Goal: Transaction & Acquisition: Obtain resource

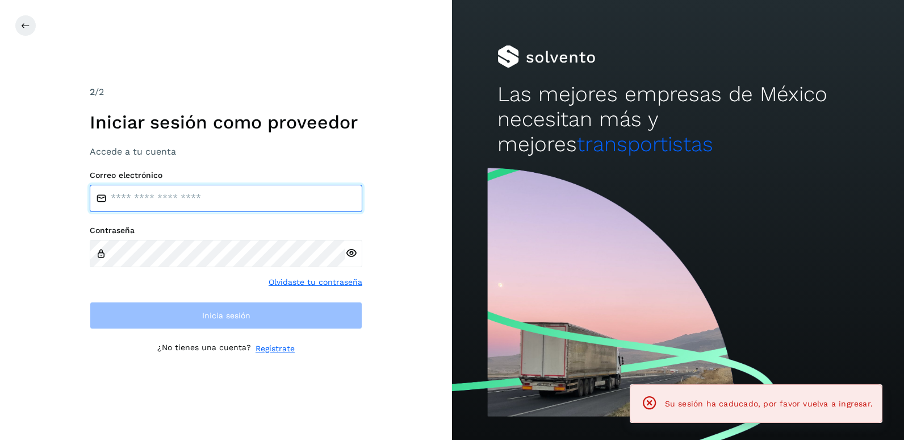
type input "**********"
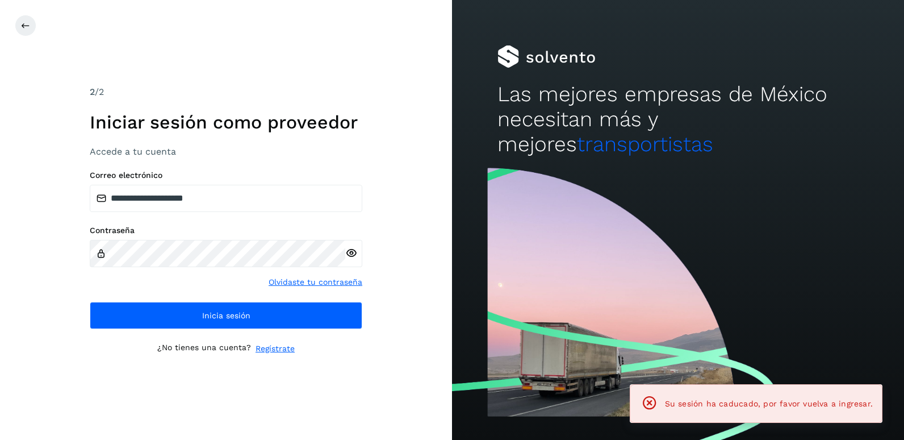
click at [201, 281] on div "Contraseña Olvidaste tu contraseña" at bounding box center [226, 257] width 273 height 62
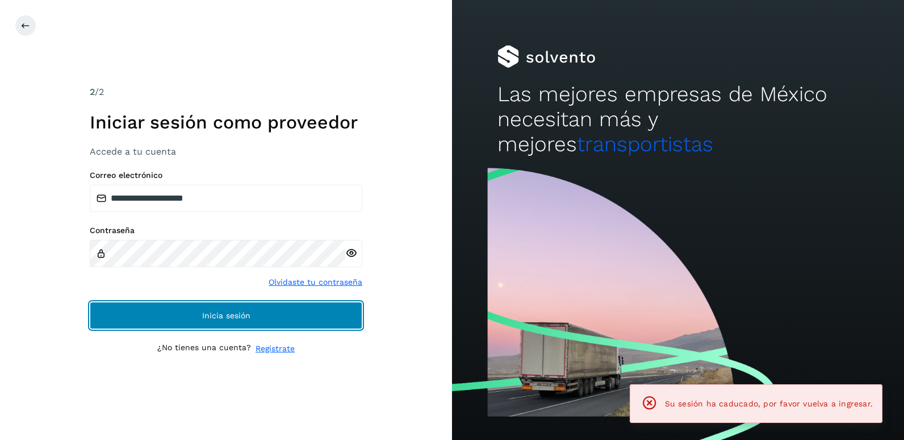
click at [196, 315] on button "Inicia sesión" at bounding box center [226, 315] width 273 height 27
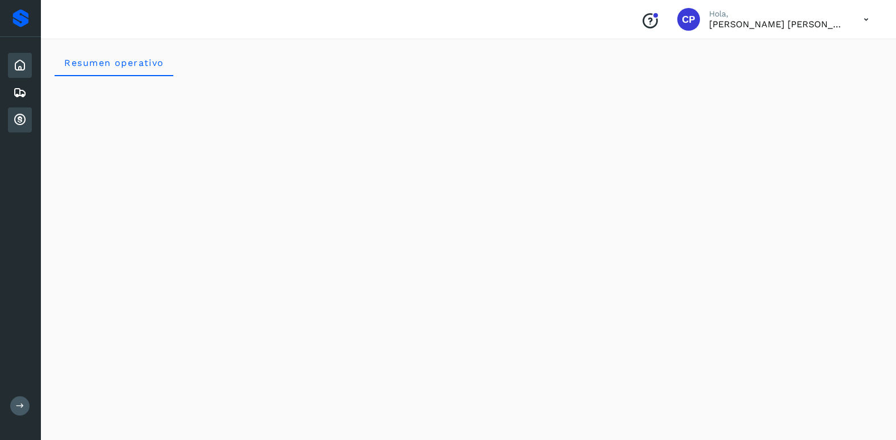
click at [19, 120] on icon at bounding box center [20, 120] width 14 height 14
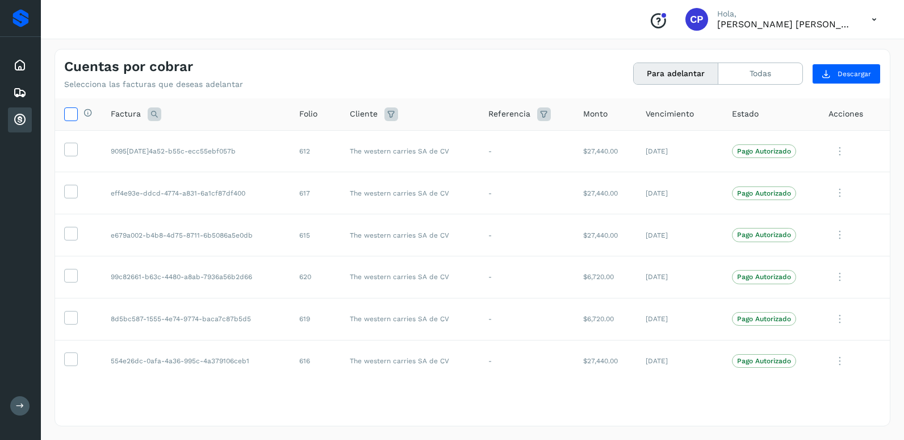
click at [73, 118] on icon at bounding box center [71, 113] width 12 height 12
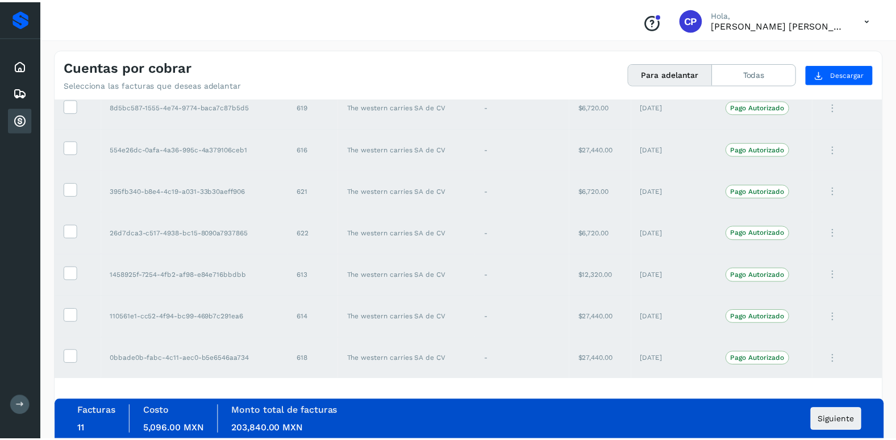
scroll to position [212, 0]
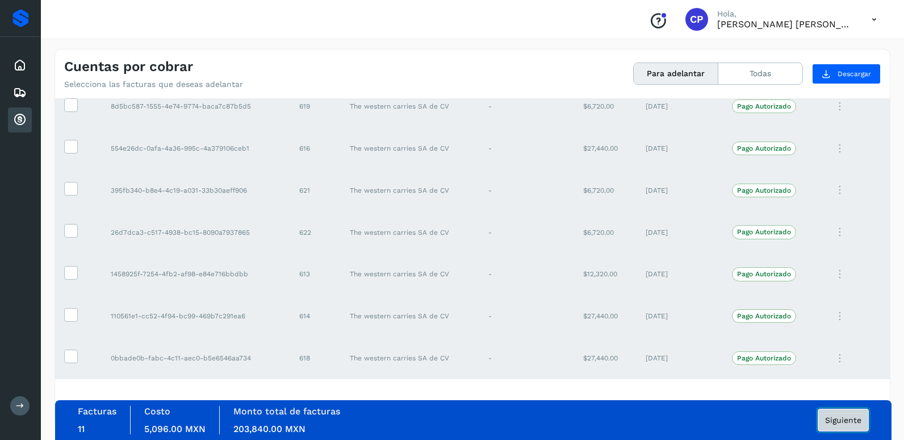
click at [847, 421] on span "Siguiente" at bounding box center [843, 420] width 36 height 8
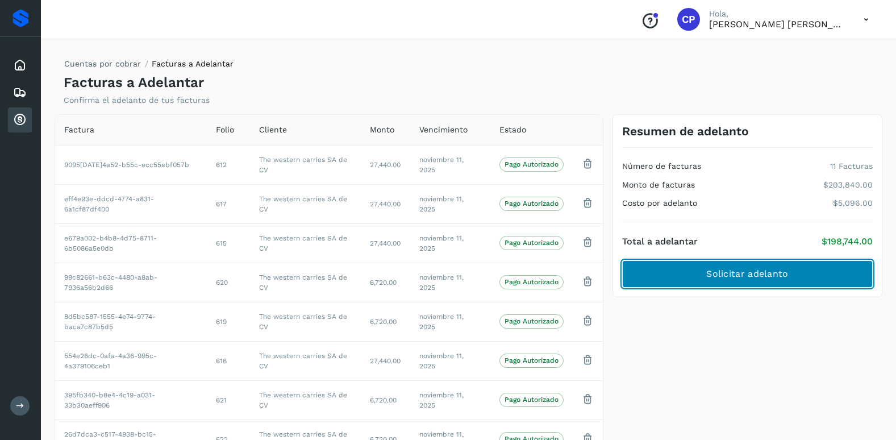
click at [712, 275] on span "Solicitar adelanto" at bounding box center [747, 274] width 82 height 12
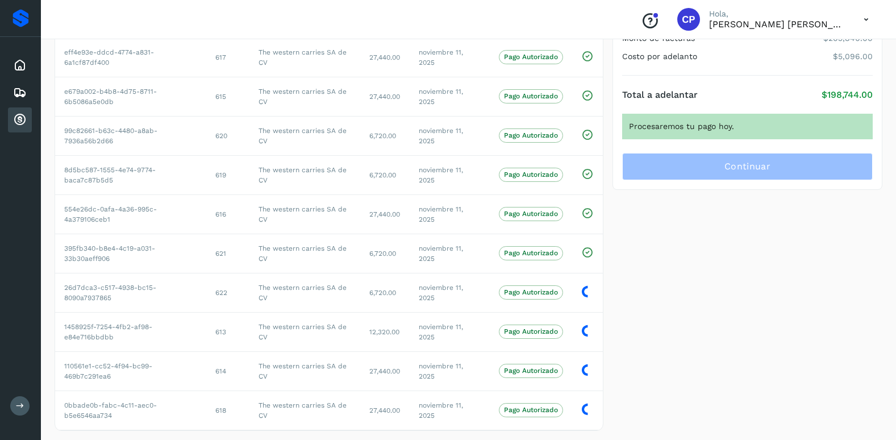
scroll to position [165, 0]
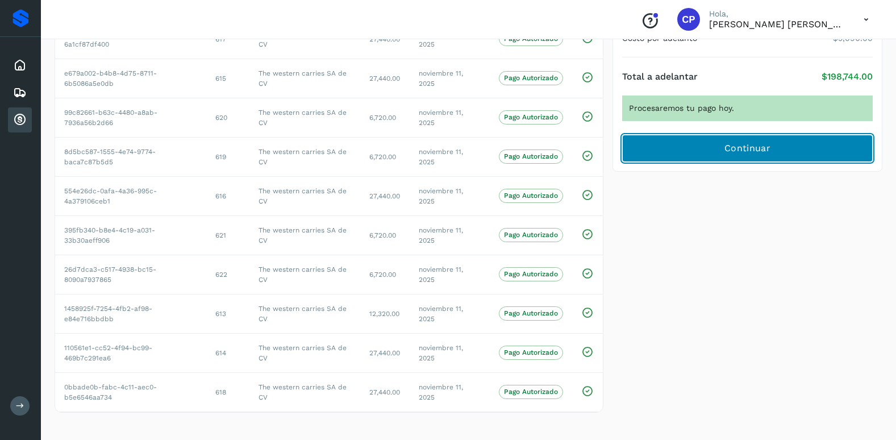
click at [696, 152] on button "Continuar" at bounding box center [747, 148] width 251 height 27
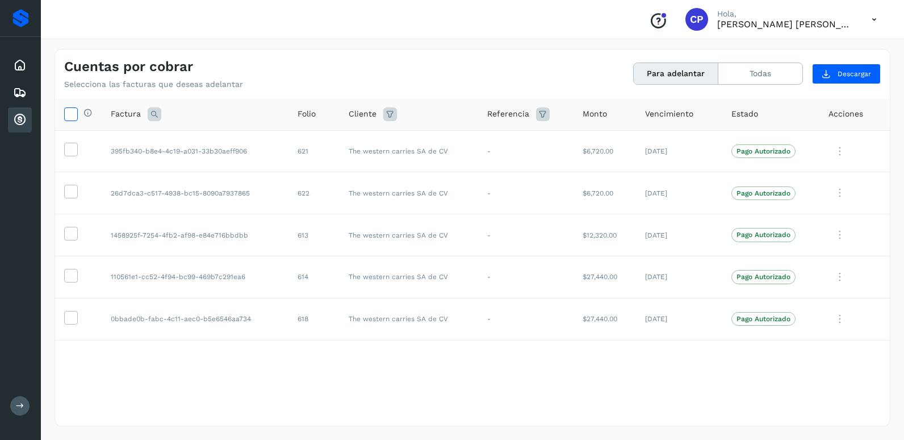
click at [72, 115] on icon at bounding box center [71, 113] width 12 height 12
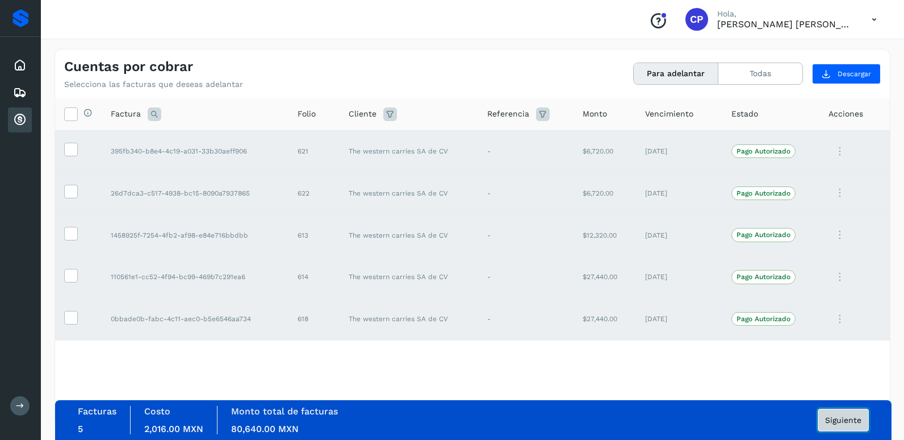
click at [845, 420] on span "Siguiente" at bounding box center [843, 420] width 36 height 8
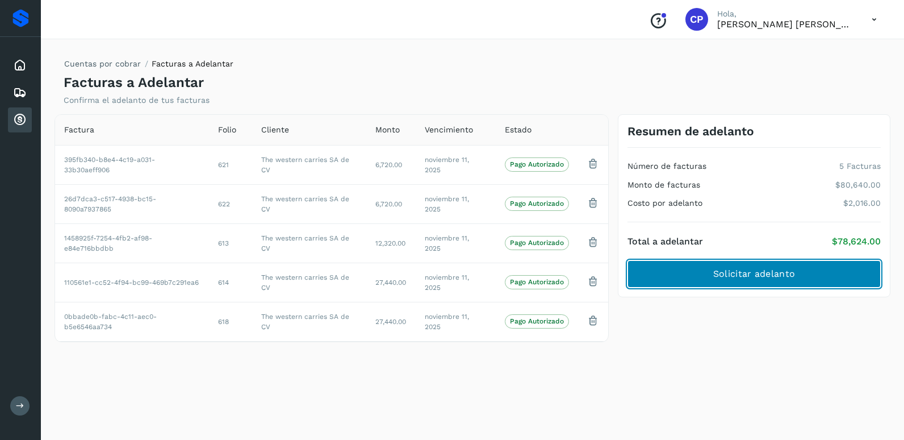
click at [752, 282] on button "Solicitar adelanto" at bounding box center [754, 273] width 253 height 27
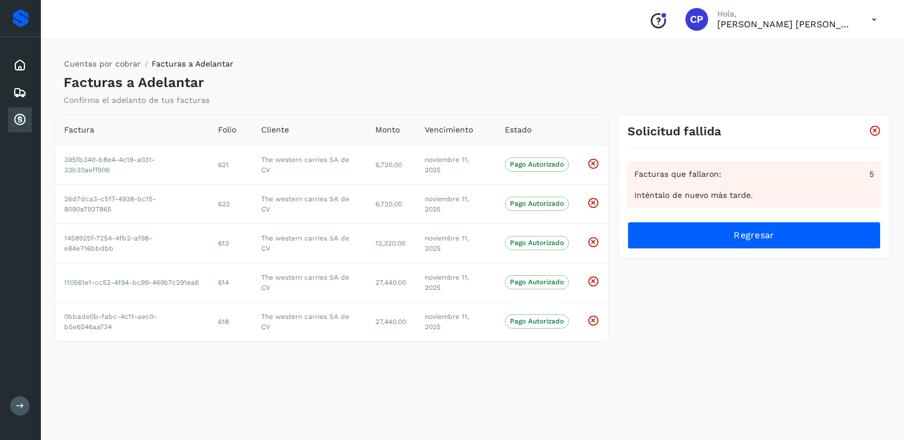
click at [875, 129] on icon at bounding box center [875, 131] width 12 height 12
click at [876, 130] on icon at bounding box center [875, 131] width 12 height 12
click at [18, 117] on icon at bounding box center [20, 120] width 14 height 14
